Goal: Find contact information: Find contact information

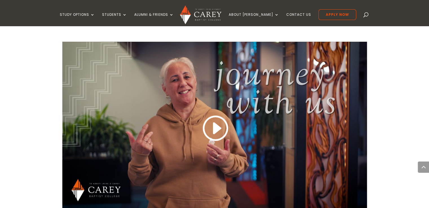
scroll to position [461, 0]
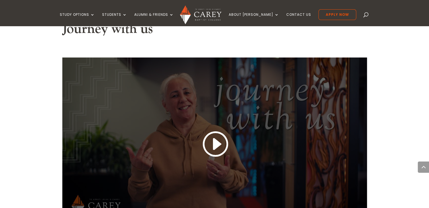
click at [217, 133] on link at bounding box center [214, 145] width 27 height 30
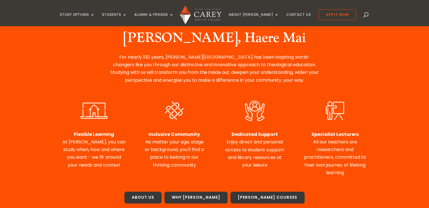
scroll to position [190, 0]
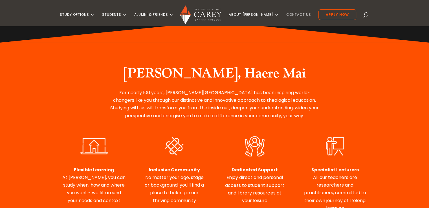
click at [286, 17] on link "Contact Us" at bounding box center [298, 19] width 25 height 13
click at [286, 13] on link "Contact Us" at bounding box center [298, 19] width 25 height 13
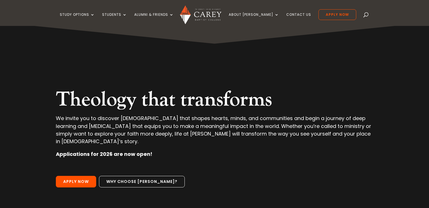
scroll to position [190, 0]
